Goal: Transaction & Acquisition: Book appointment/travel/reservation

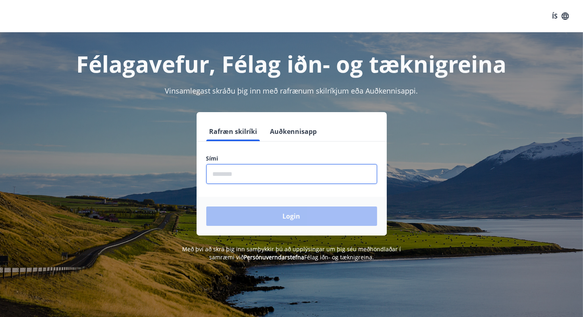
click at [215, 173] on input "phone" at bounding box center [291, 174] width 171 height 20
type input "********"
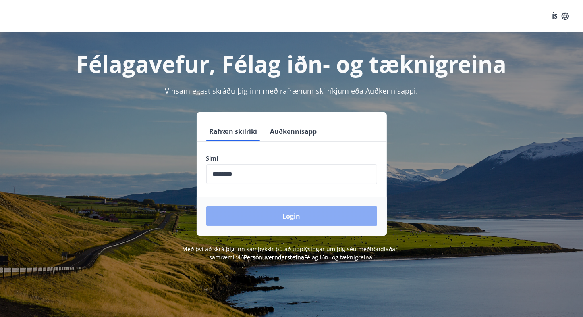
click at [240, 218] on button "Login" at bounding box center [291, 215] width 171 height 19
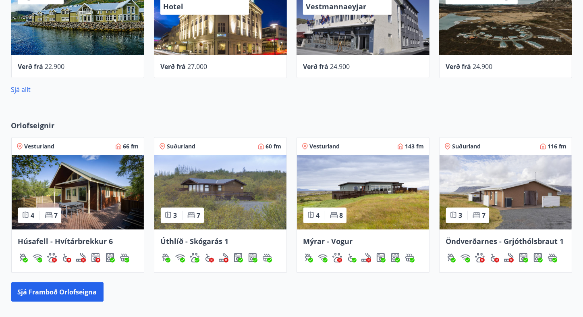
scroll to position [384, 0]
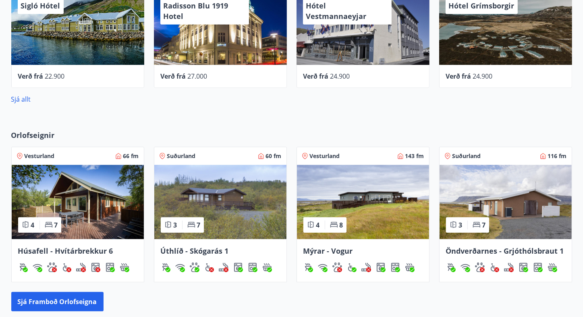
click at [230, 197] on img at bounding box center [220, 202] width 132 height 74
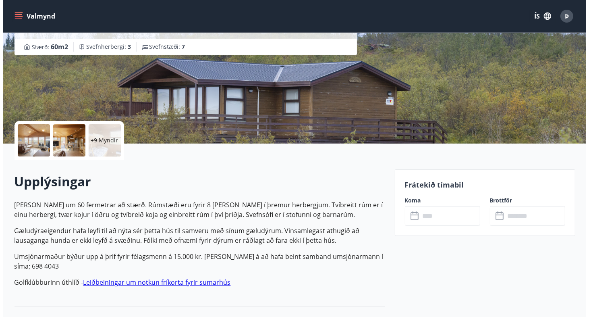
scroll to position [86, 0]
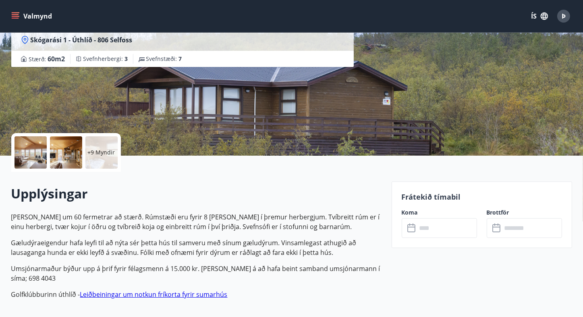
click at [34, 155] on div at bounding box center [31, 152] width 32 height 32
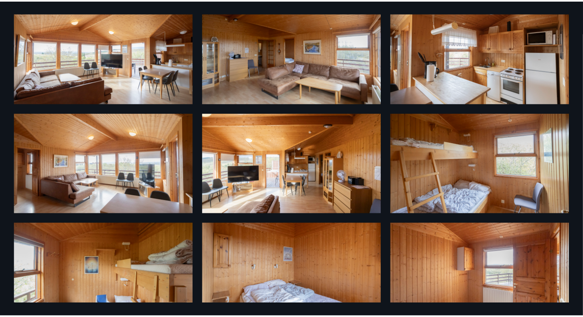
scroll to position [0, 0]
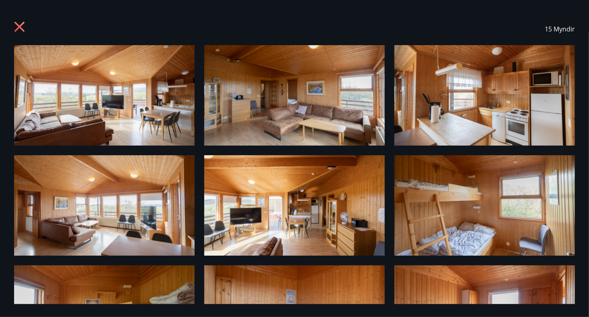
click at [19, 26] on icon at bounding box center [20, 27] width 10 height 10
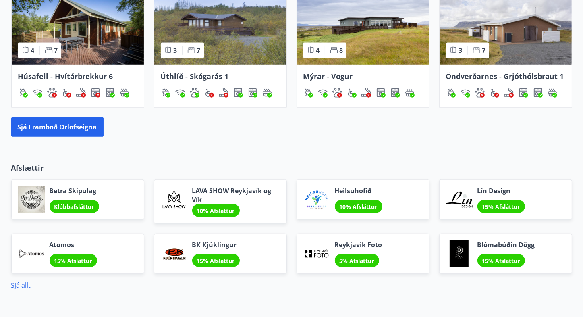
scroll to position [569, 0]
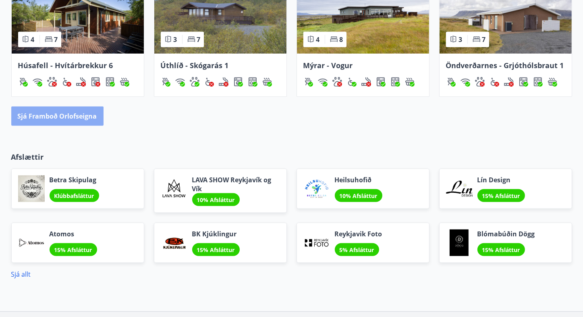
click at [69, 116] on button "Sjá framboð orlofseigna" at bounding box center [57, 115] width 92 height 19
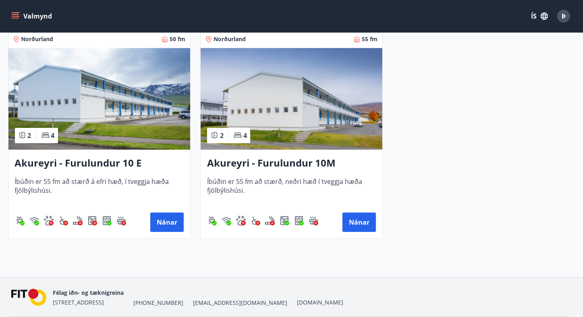
scroll to position [2545, 0]
